Goal: Task Accomplishment & Management: Manage account settings

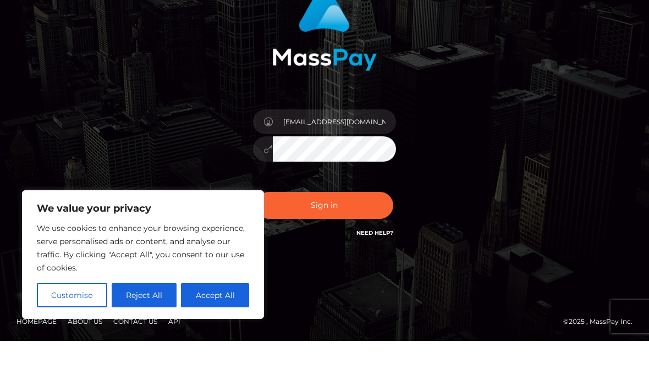
scroll to position [52, 0]
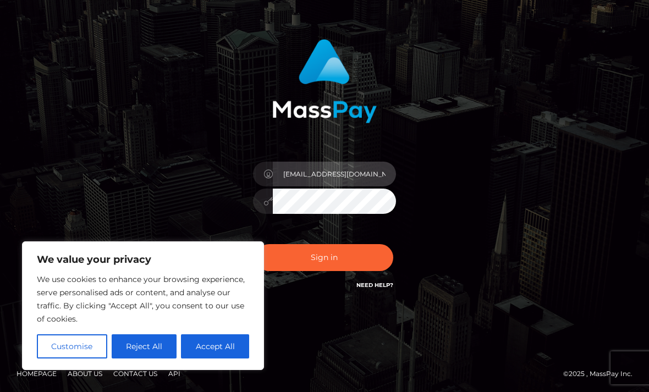
type input "[EMAIL_ADDRESS][DOMAIN_NAME]"
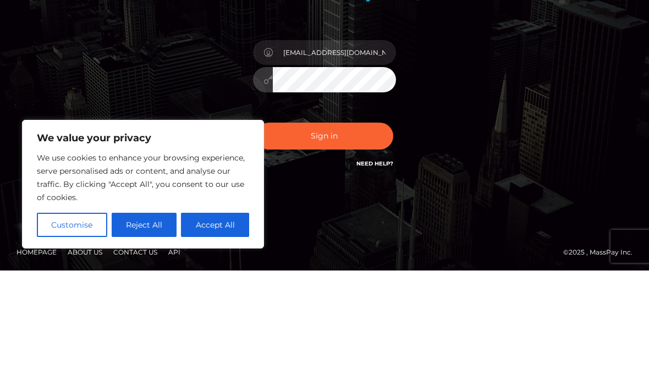
click at [375, 244] on button "Sign in" at bounding box center [324, 257] width 137 height 27
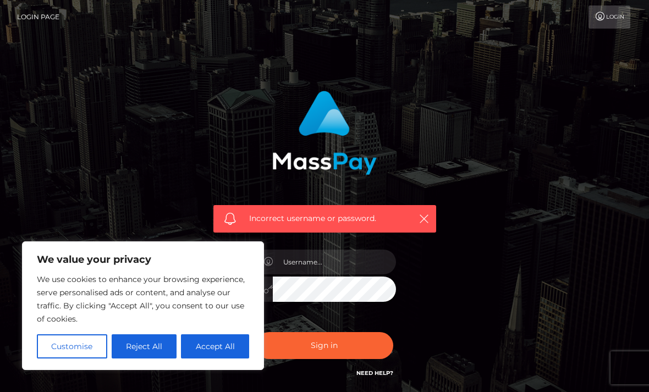
click at [152, 340] on button "Reject All" at bounding box center [144, 346] width 65 height 24
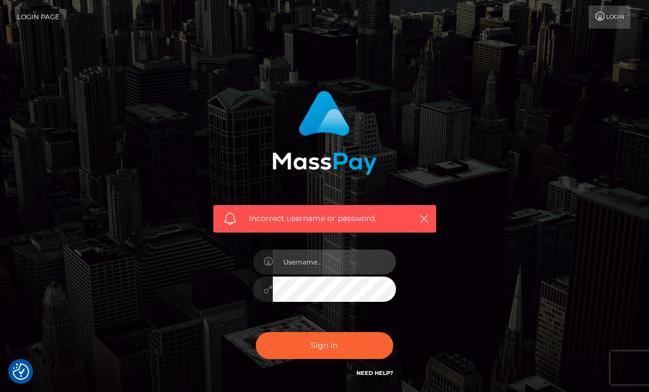
click at [273, 256] on input "text" at bounding box center [334, 262] width 123 height 25
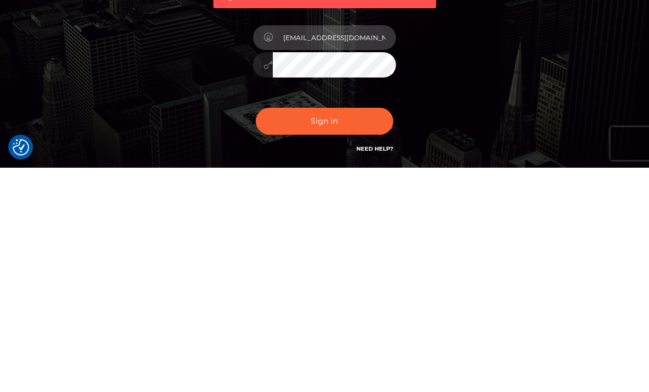
type input "nsfwzuzuu@gmail.com"
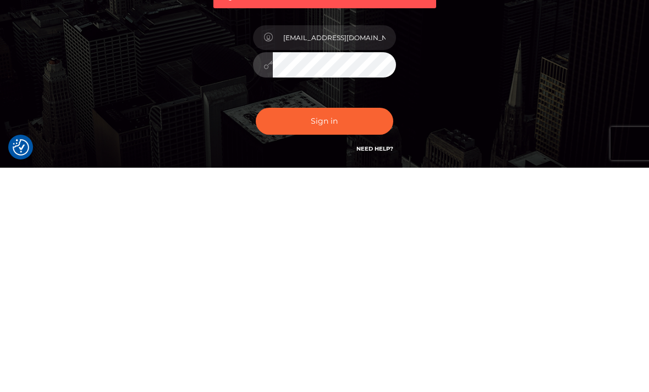
click at [378, 332] on button "Sign in" at bounding box center [324, 345] width 137 height 27
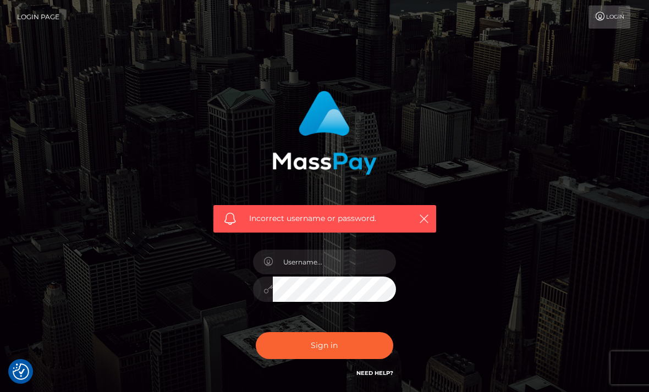
click at [219, 283] on div "Incorrect username or password." at bounding box center [324, 234] width 239 height 305
click at [302, 269] on input "text" at bounding box center [334, 262] width 123 height 25
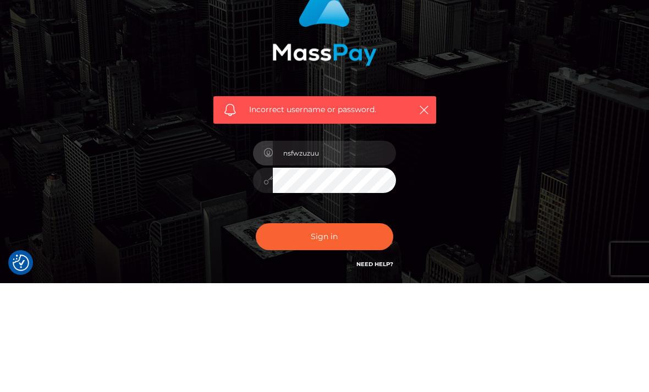
scroll to position [88, 0]
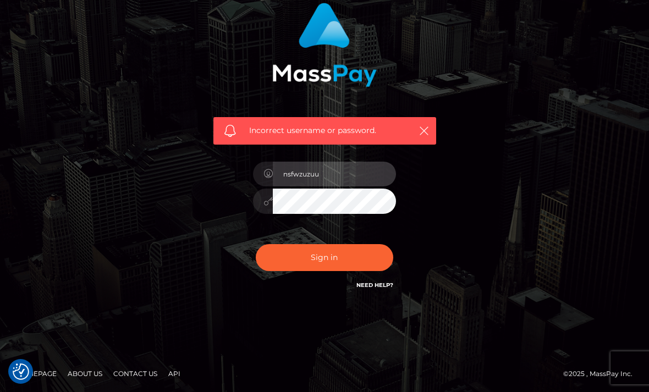
type input "nsfwzuzuu"
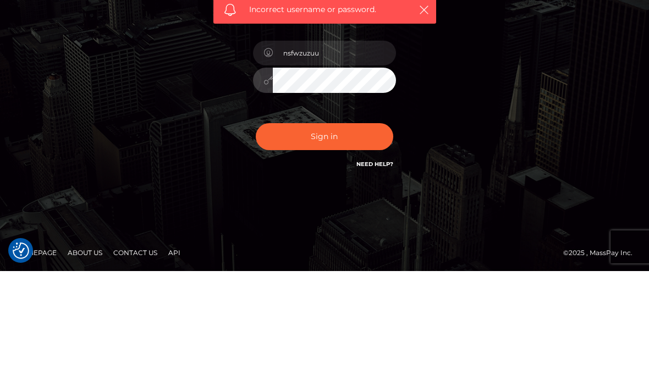
click at [361, 244] on button "Sign in" at bounding box center [324, 257] width 137 height 27
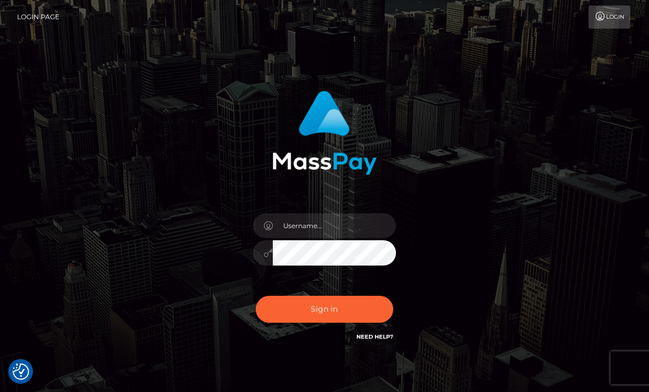
click at [381, 329] on div "Sign in Need Help?" at bounding box center [324, 313] width 159 height 49
click at [376, 335] on link "Need Help?" at bounding box center [374, 336] width 37 height 7
click at [371, 337] on link "Need Help?" at bounding box center [374, 336] width 37 height 7
click at [590, 1] on nav "Login Page Login" at bounding box center [324, 17] width 649 height 34
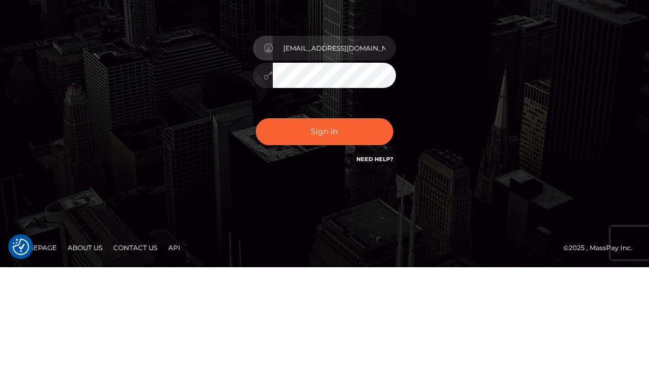
type input "[EMAIL_ADDRESS][DOMAIN_NAME]"
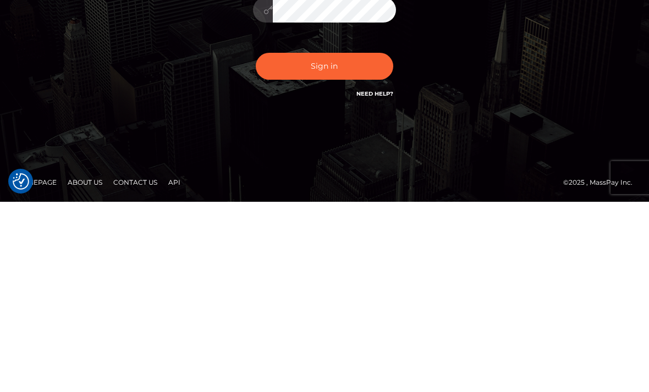
click at [356, 243] on button "Sign in" at bounding box center [324, 256] width 137 height 27
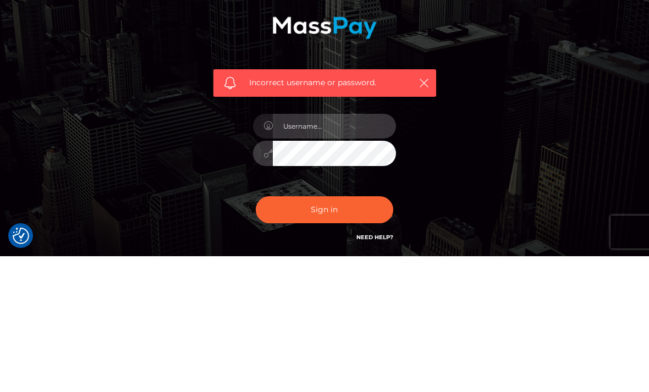
click at [321, 250] on input "text" at bounding box center [334, 262] width 123 height 25
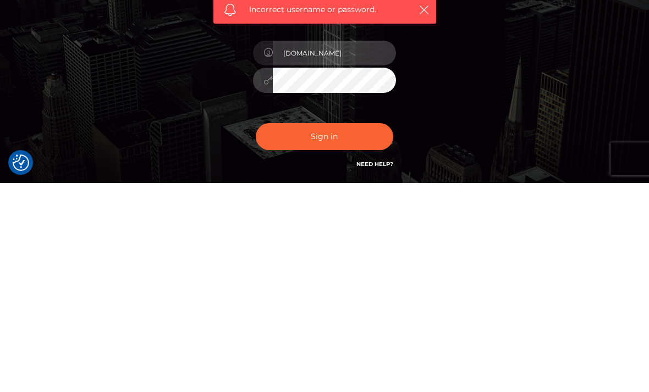
click at [318, 250] on input "nsfwzuzuu.com" at bounding box center [334, 262] width 123 height 25
type input "[EMAIL_ADDRESS][DOMAIN_NAME]"
click at [355, 332] on button "Sign in" at bounding box center [324, 345] width 137 height 27
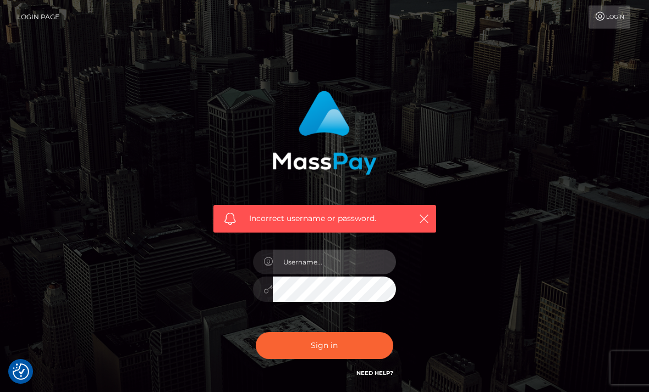
click at [343, 255] on input "text" at bounding box center [334, 262] width 123 height 25
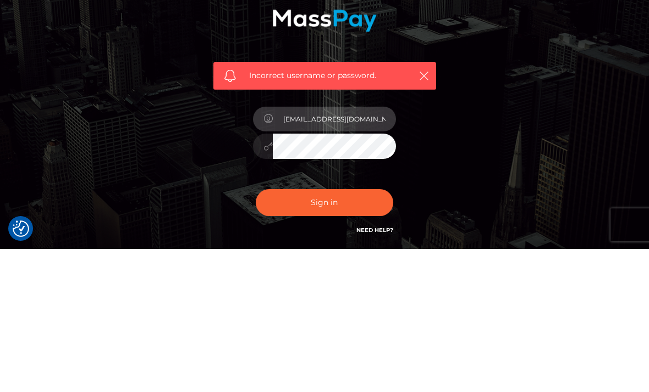
type input "[EMAIL_ADDRESS][DOMAIN_NAME]"
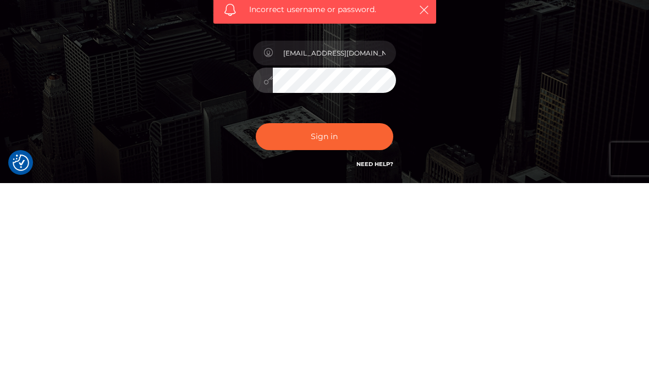
click at [358, 332] on button "Sign in" at bounding box center [324, 345] width 137 height 27
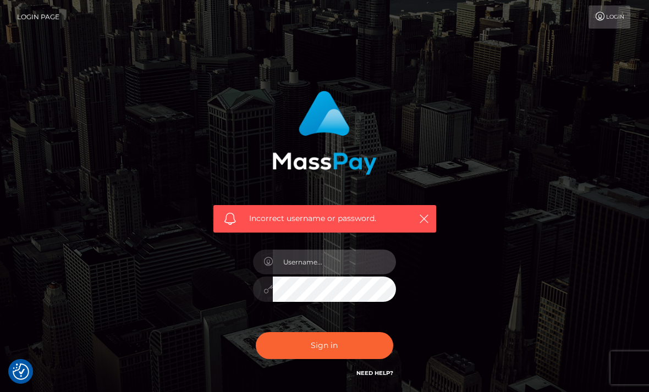
click at [334, 257] on input "text" at bounding box center [334, 262] width 123 height 25
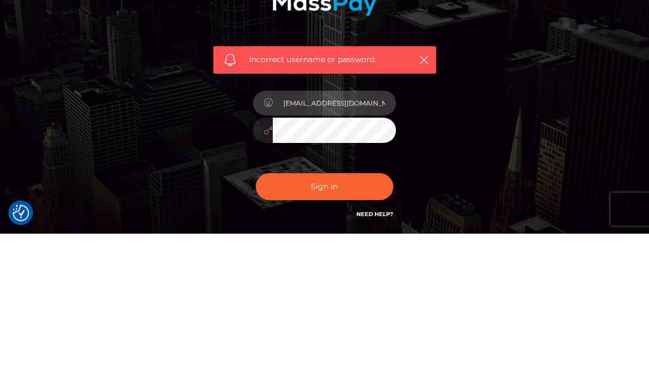
type input "[EMAIL_ADDRESS][DOMAIN_NAME]"
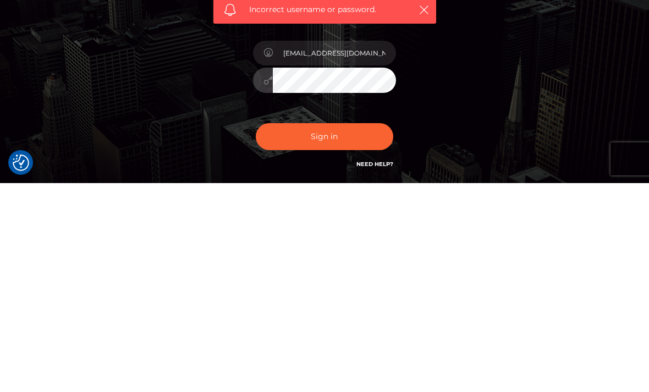
click at [360, 332] on button "Sign in" at bounding box center [324, 345] width 137 height 27
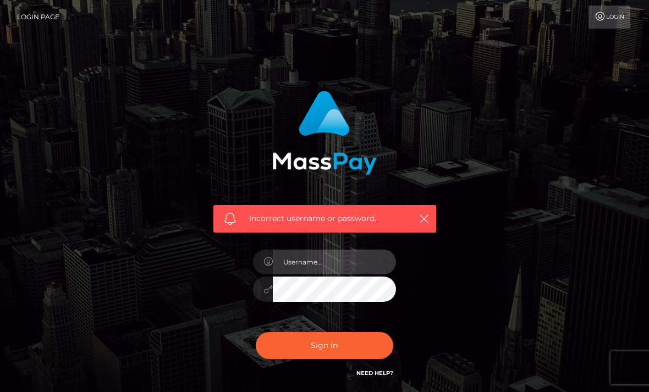
click at [339, 265] on input "text" at bounding box center [334, 262] width 123 height 25
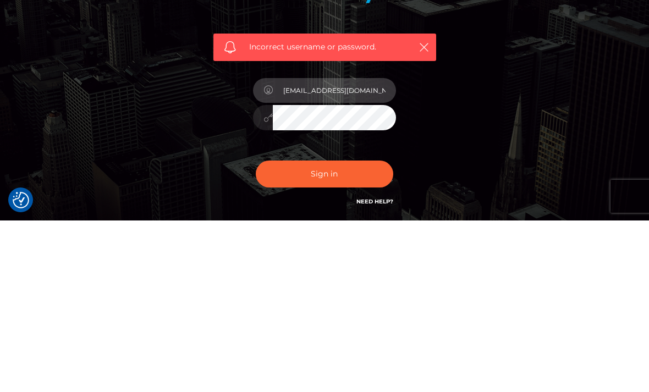
type input "[EMAIL_ADDRESS][DOMAIN_NAME]"
click at [362, 250] on input "[EMAIL_ADDRESS][DOMAIN_NAME]" at bounding box center [334, 262] width 123 height 25
click at [364, 250] on input "[EMAIL_ADDRESS][DOMAIN_NAME]" at bounding box center [334, 262] width 123 height 25
click at [366, 250] on input "[EMAIL_ADDRESS][DOMAIN_NAME]" at bounding box center [334, 262] width 123 height 25
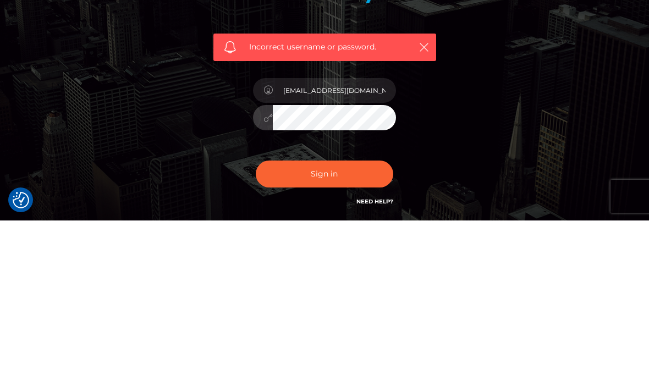
scroll to position [88, 0]
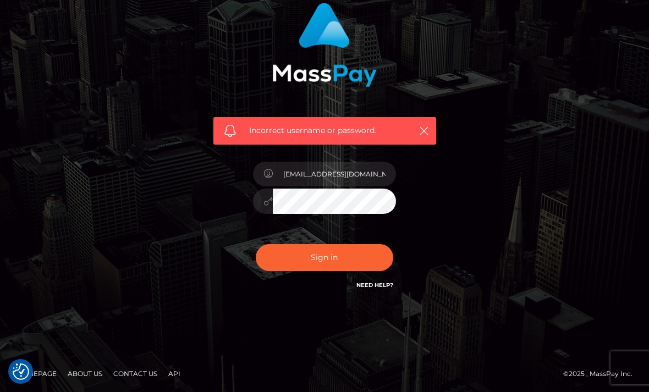
click at [340, 259] on button "Sign in" at bounding box center [324, 257] width 137 height 27
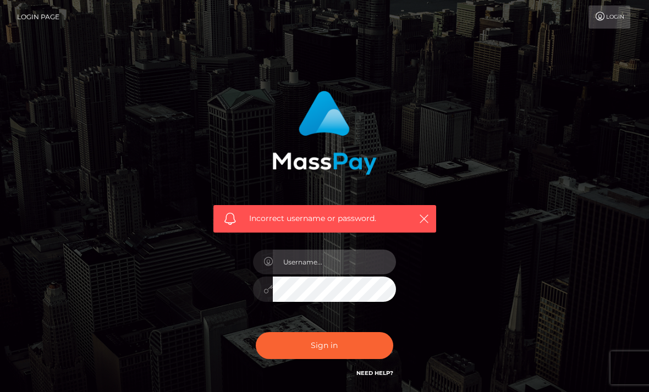
click at [344, 257] on input "text" at bounding box center [334, 262] width 123 height 25
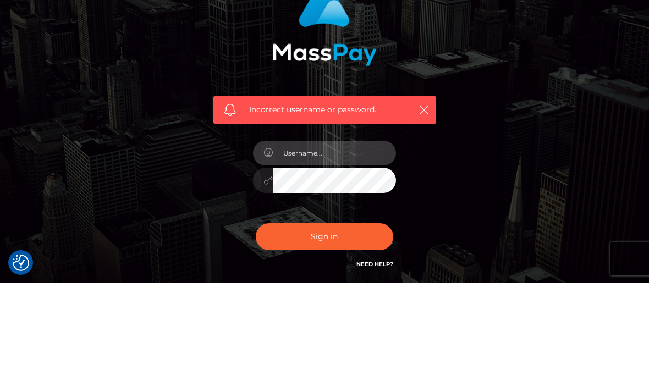
click at [330, 250] on input "text" at bounding box center [334, 262] width 123 height 25
paste input "[EMAIL_ADDRESS][DOMAIN_NAME]"
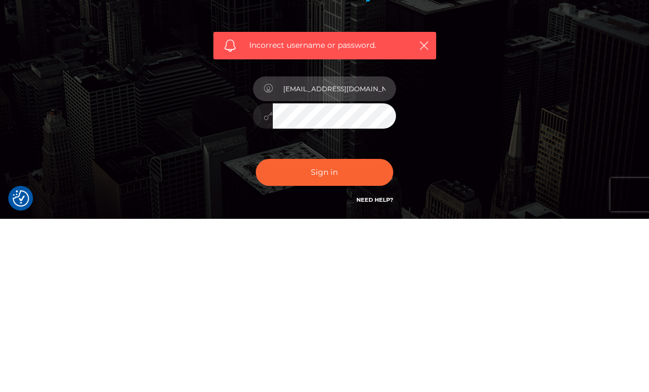
type input "[EMAIL_ADDRESS][DOMAIN_NAME]"
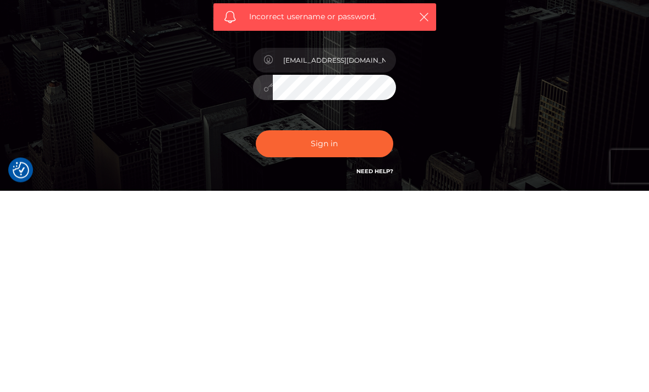
click at [352, 332] on button "Sign in" at bounding box center [324, 345] width 137 height 27
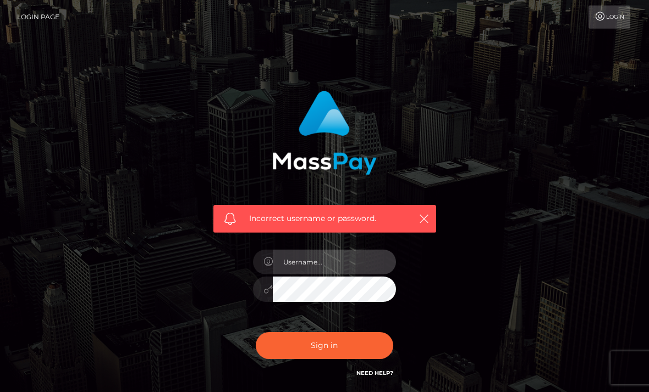
click at [318, 268] on input "text" at bounding box center [334, 262] width 123 height 25
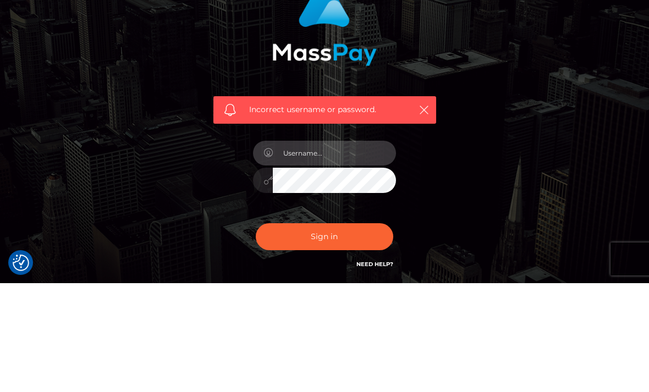
click at [333, 250] on input "text" at bounding box center [334, 262] width 123 height 25
paste input "[EMAIL_ADDRESS][DOMAIN_NAME]"
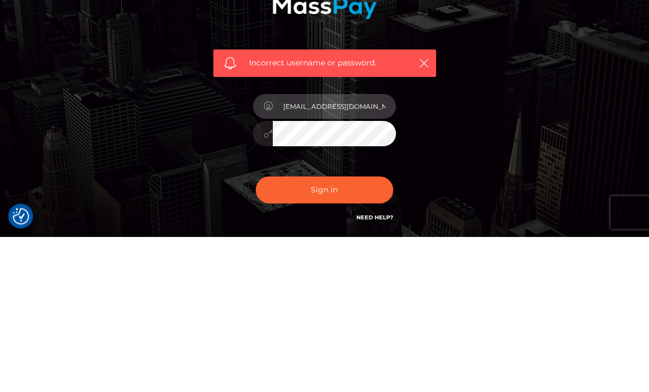
type input "[EMAIL_ADDRESS][DOMAIN_NAME]"
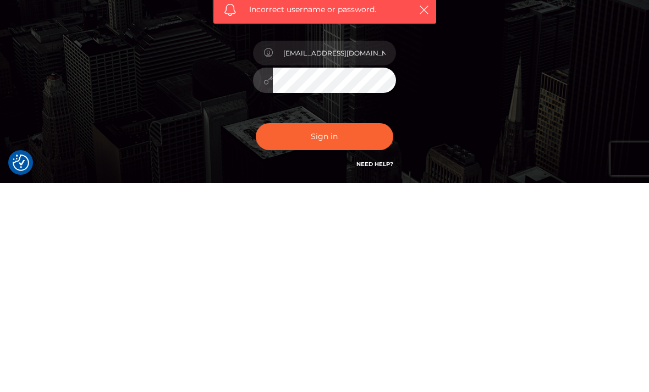
click at [359, 332] on button "Sign in" at bounding box center [324, 345] width 137 height 27
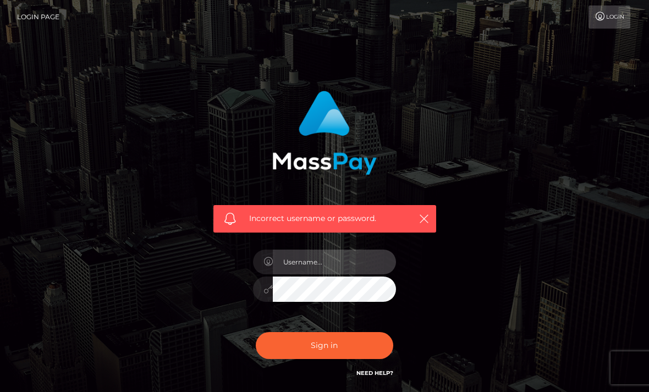
click at [319, 263] on input "text" at bounding box center [334, 262] width 123 height 25
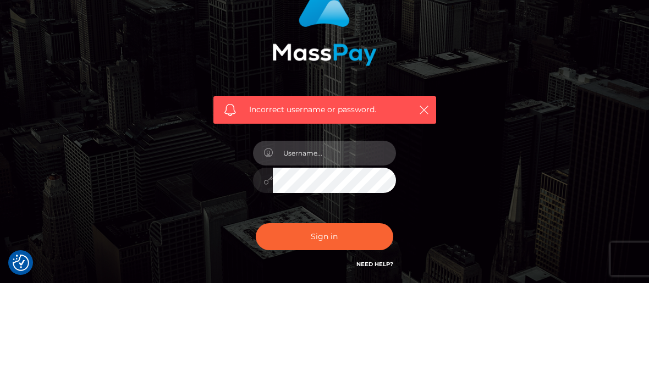
click at [339, 250] on input "text" at bounding box center [334, 262] width 123 height 25
paste input "[EMAIL_ADDRESS][DOMAIN_NAME]"
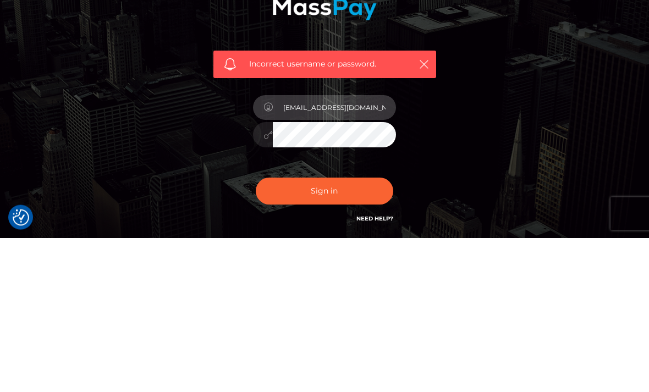
type input "[EMAIL_ADDRESS][DOMAIN_NAME]"
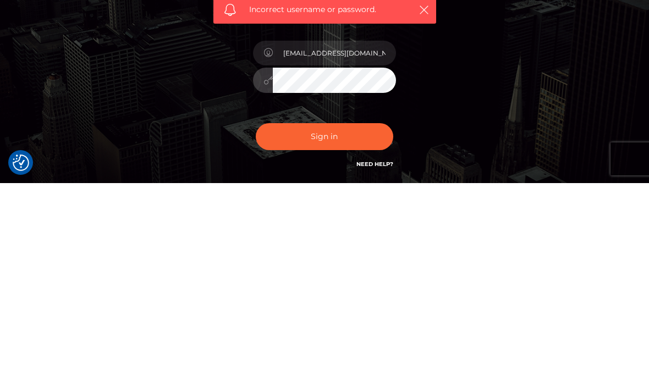
click at [367, 332] on button "Sign in" at bounding box center [324, 345] width 137 height 27
